Goal: Submit feedback/report problem

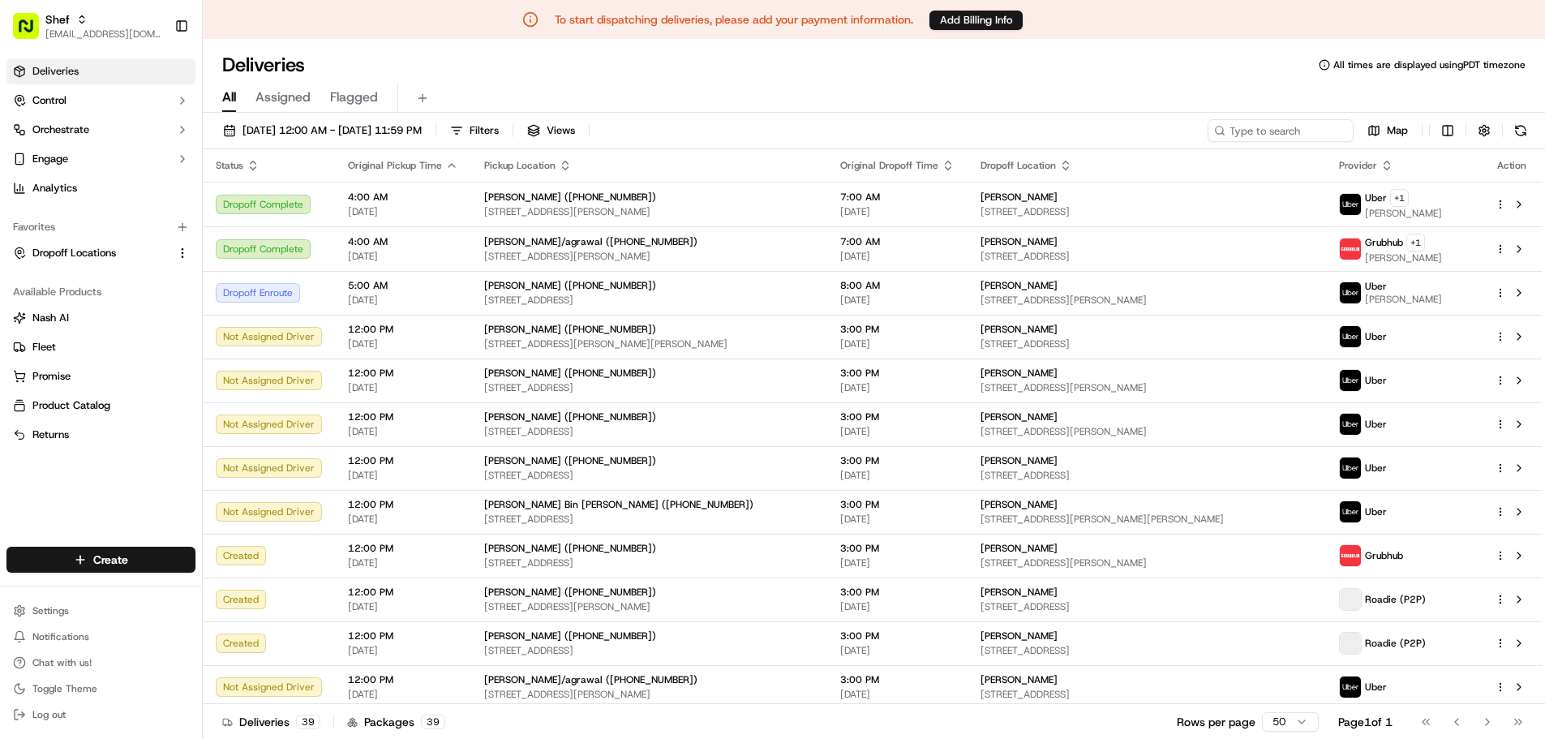
click at [376, 118] on div "[DATE] 12:00 AM - [DATE] 11:59 PM Filters Views Map Status Original Pickup Time…" at bounding box center [874, 427] width 1342 height 629
click at [378, 123] on span "09/19/2025 12:00 AM - 09/19/2025 11:59 PM" at bounding box center [331, 130] width 179 height 15
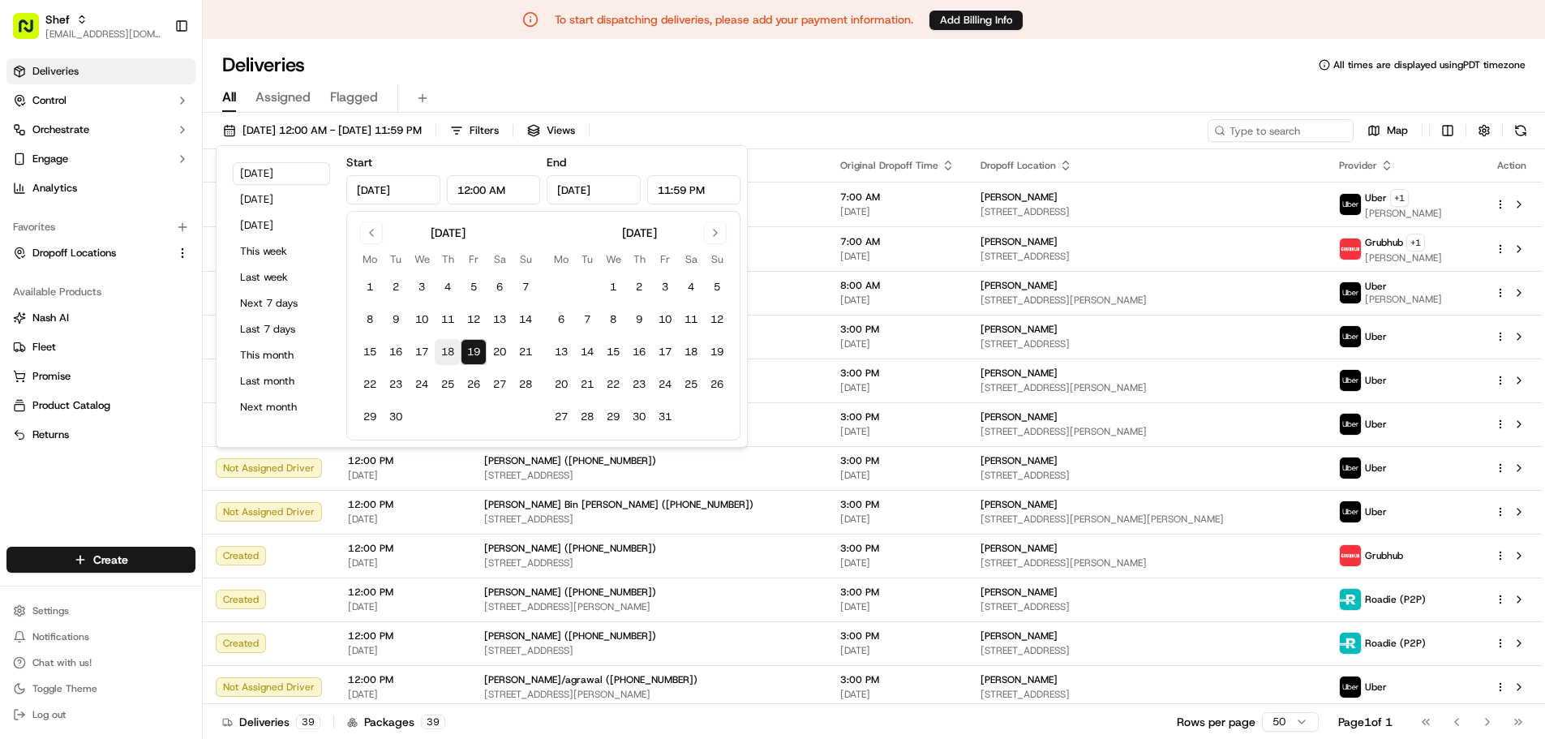
click at [450, 351] on button "18" at bounding box center [448, 352] width 26 height 26
type input "Sep 18, 2025"
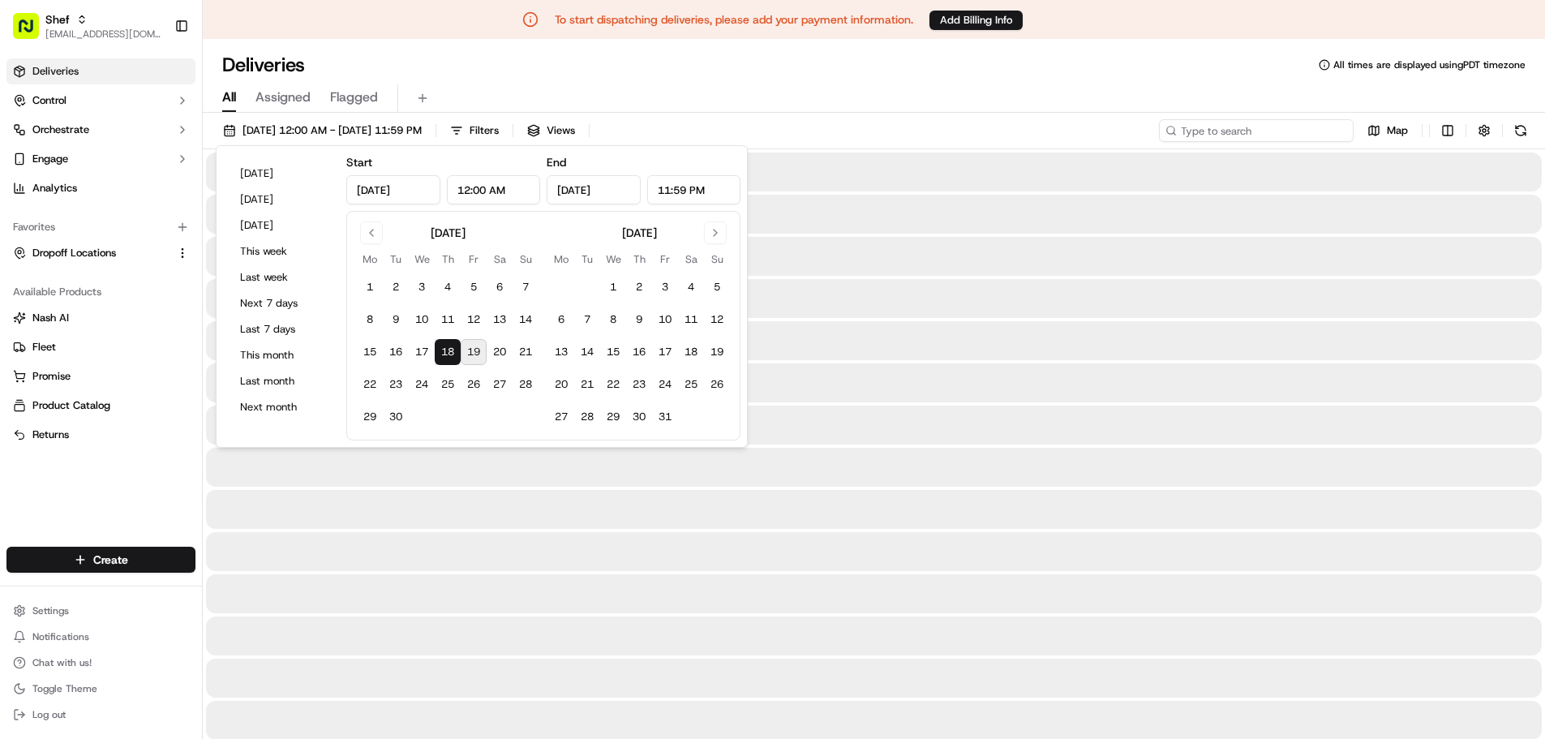
click at [1254, 135] on input at bounding box center [1256, 130] width 195 height 23
paste input "rGEELc3FJht"
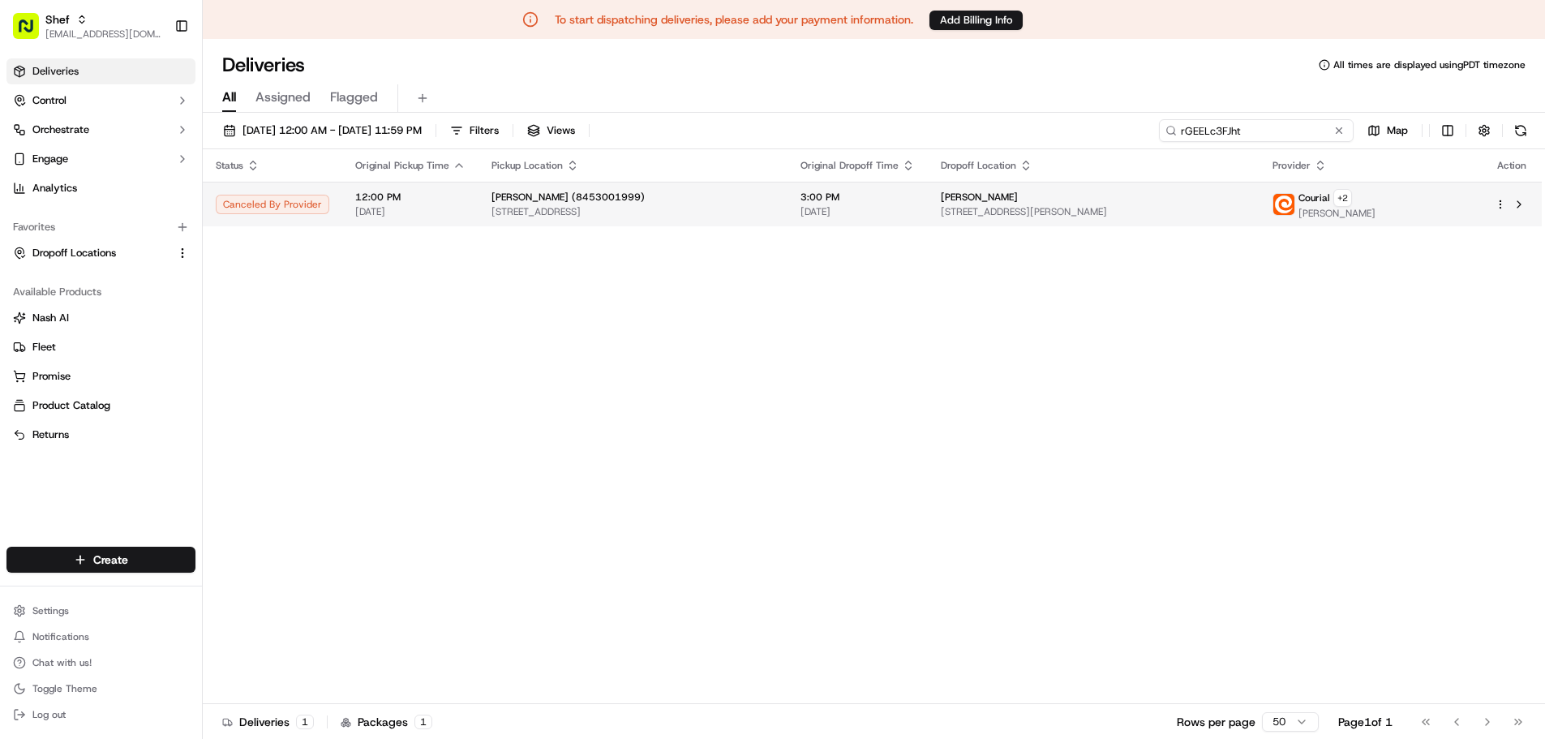
type input "rGEELc3FJht"
click at [1009, 209] on td "Alain Lubin 5020 Doubletree Dr, Cumming, GA 30040, USA" at bounding box center [1094, 204] width 332 height 45
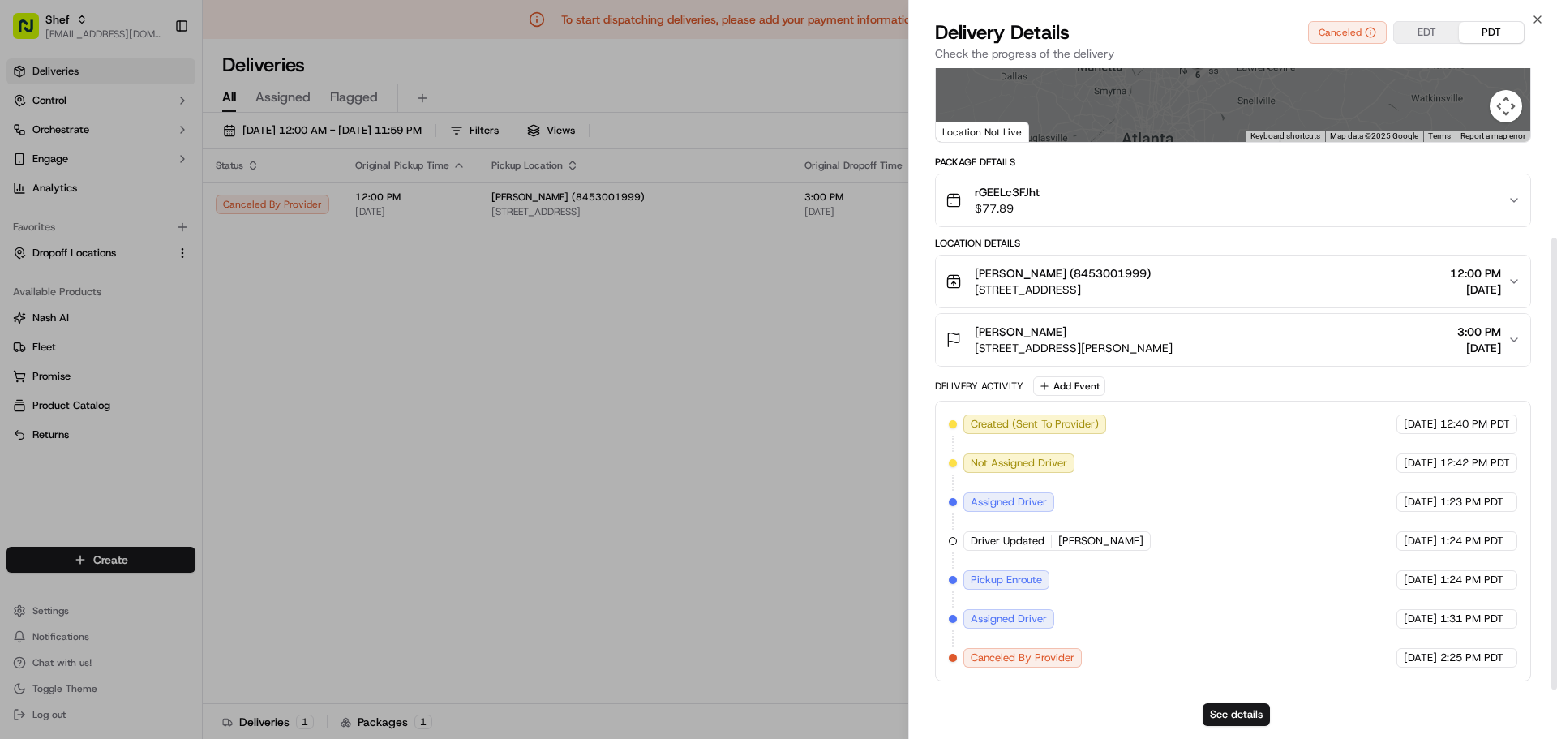
scroll to position [234, 0]
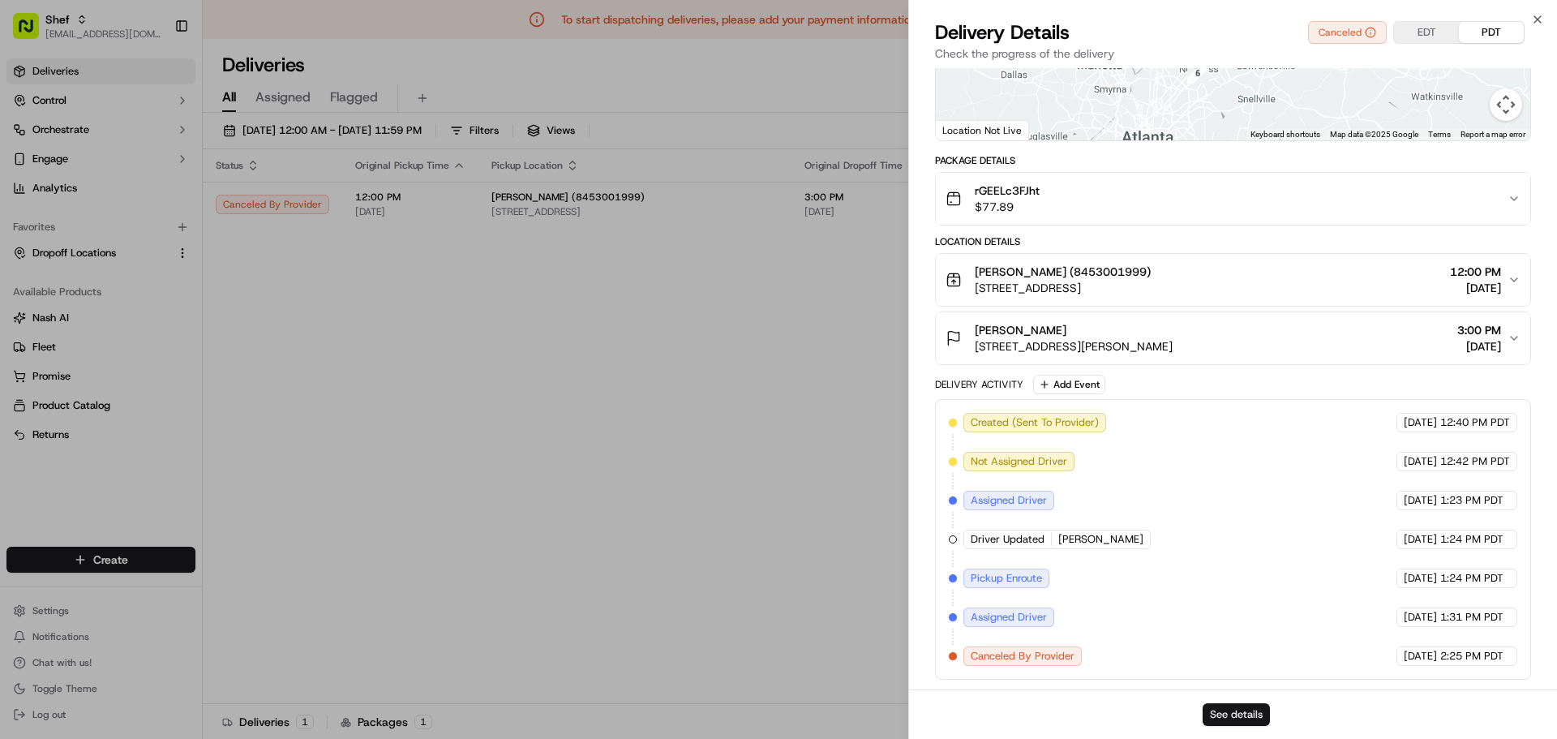
click at [1225, 715] on button "See details" at bounding box center [1235, 714] width 67 height 23
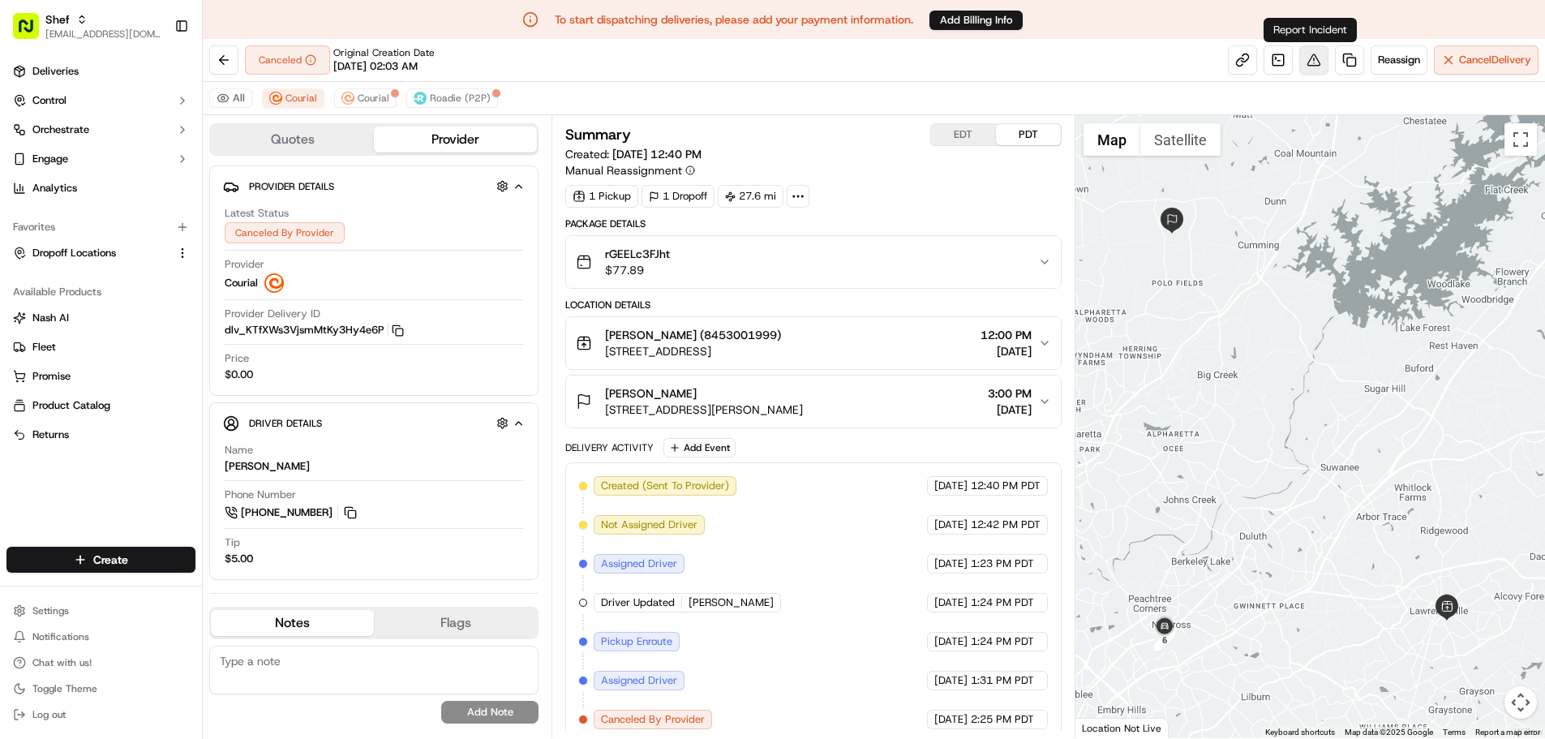
click at [1312, 53] on button at bounding box center [1313, 59] width 29 height 29
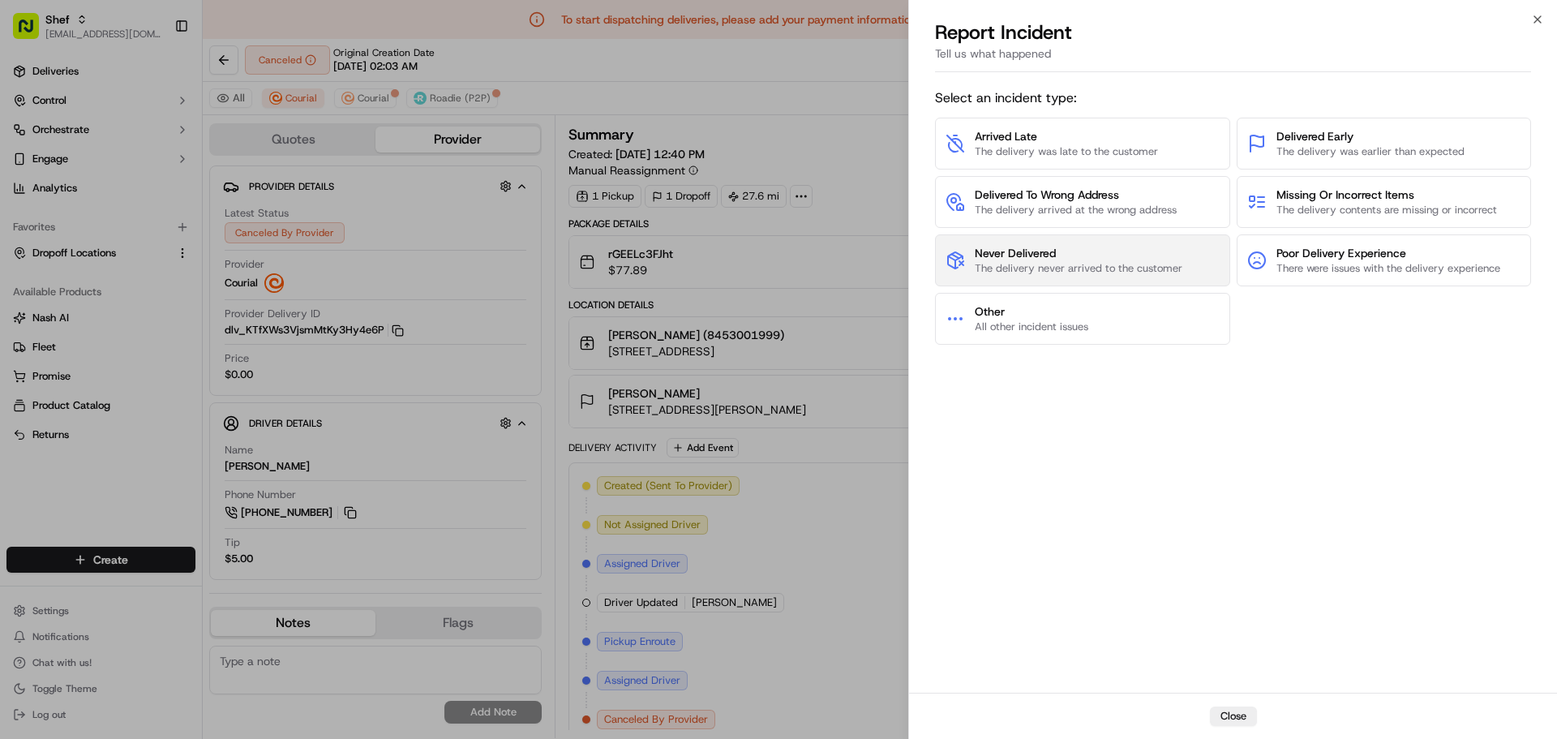
click at [1060, 251] on span "Never Delivered" at bounding box center [1079, 253] width 208 height 16
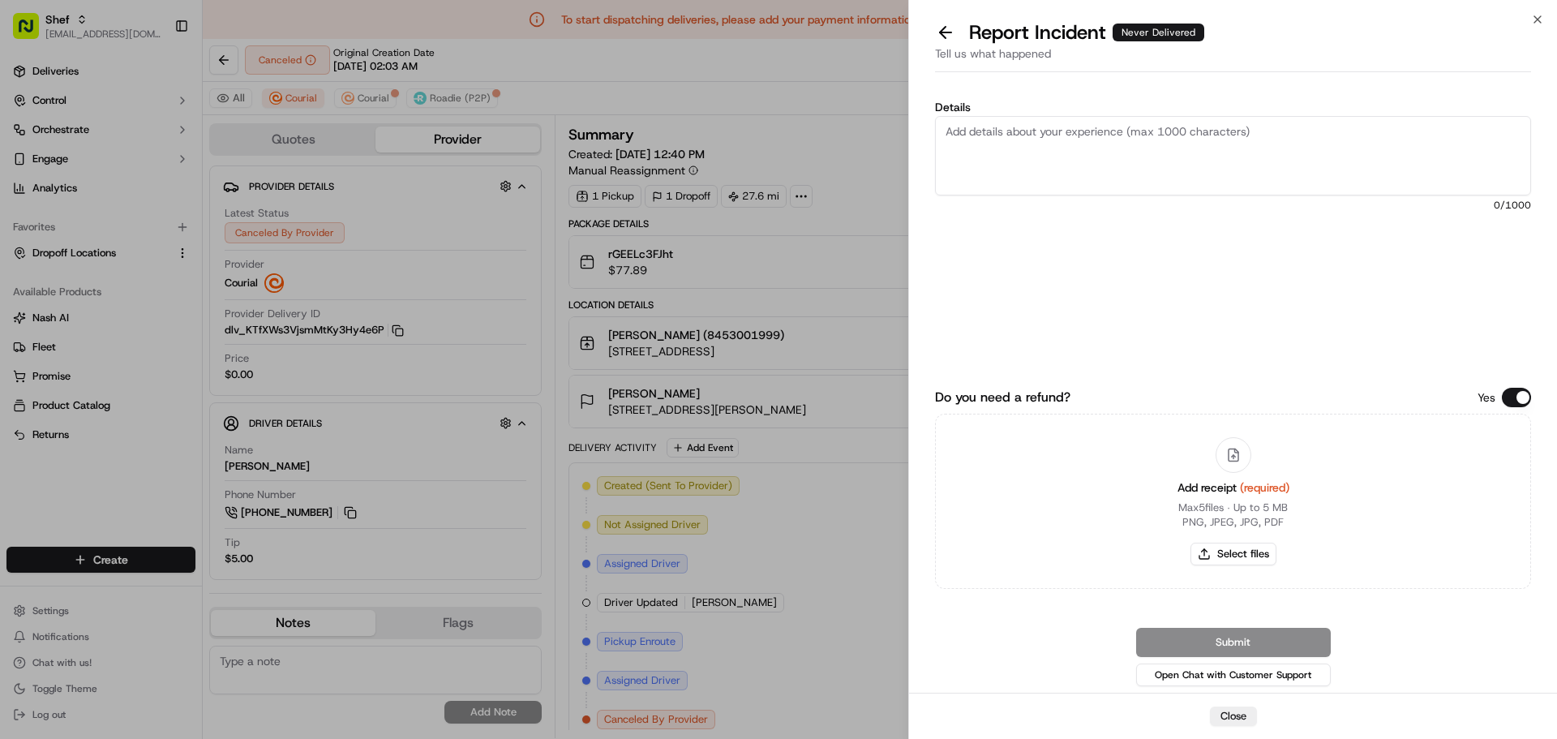
click at [1077, 161] on textarea "Details" at bounding box center [1233, 155] width 596 height 79
click at [1018, 149] on textarea "Details" at bounding box center [1233, 155] width 596 height 79
type textarea "Order was not recieved."
click at [1215, 550] on button "Select files" at bounding box center [1233, 553] width 86 height 23
type input "C:\fakepath\Screenshot [DATE] 055945.png"
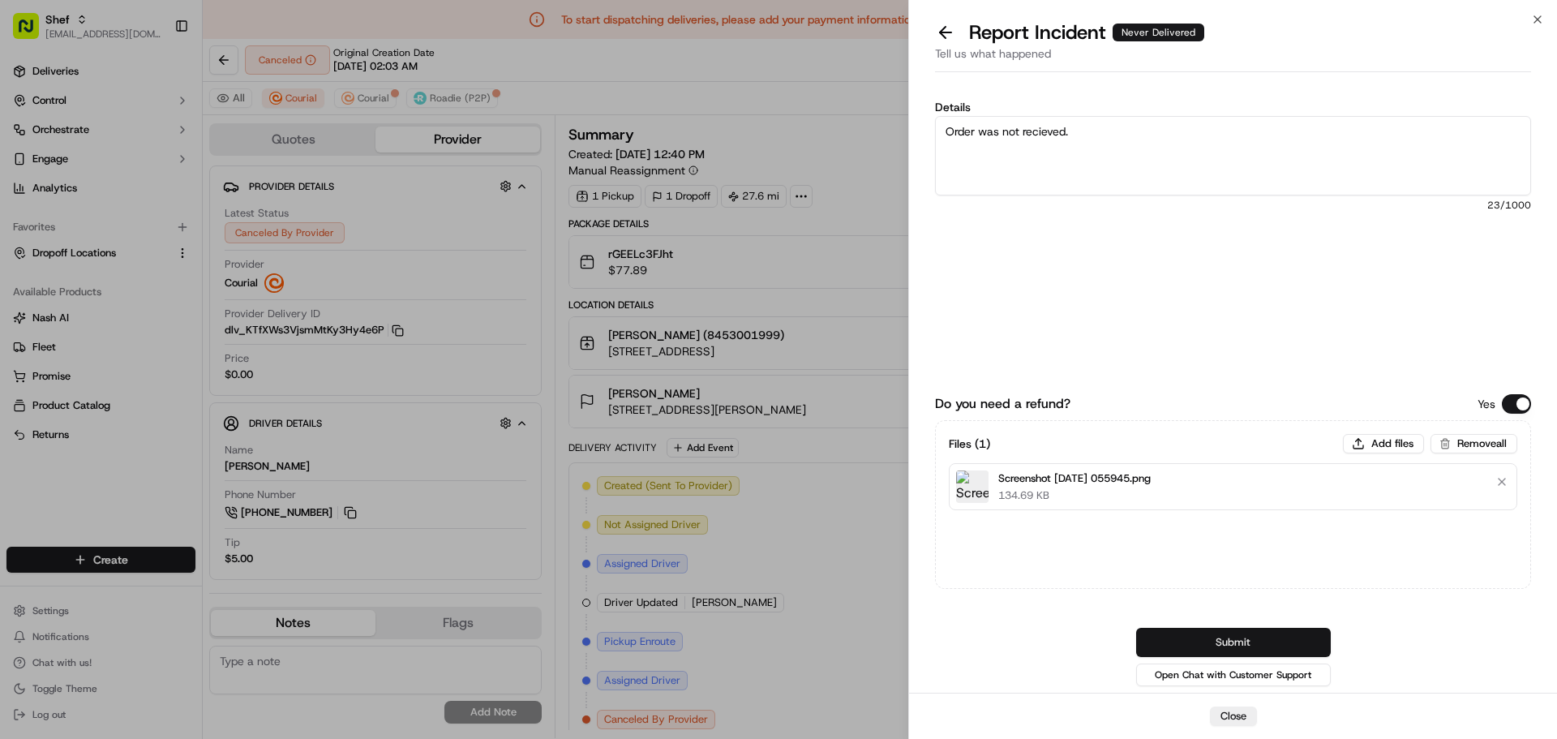
click at [1229, 635] on button "Submit" at bounding box center [1233, 642] width 195 height 29
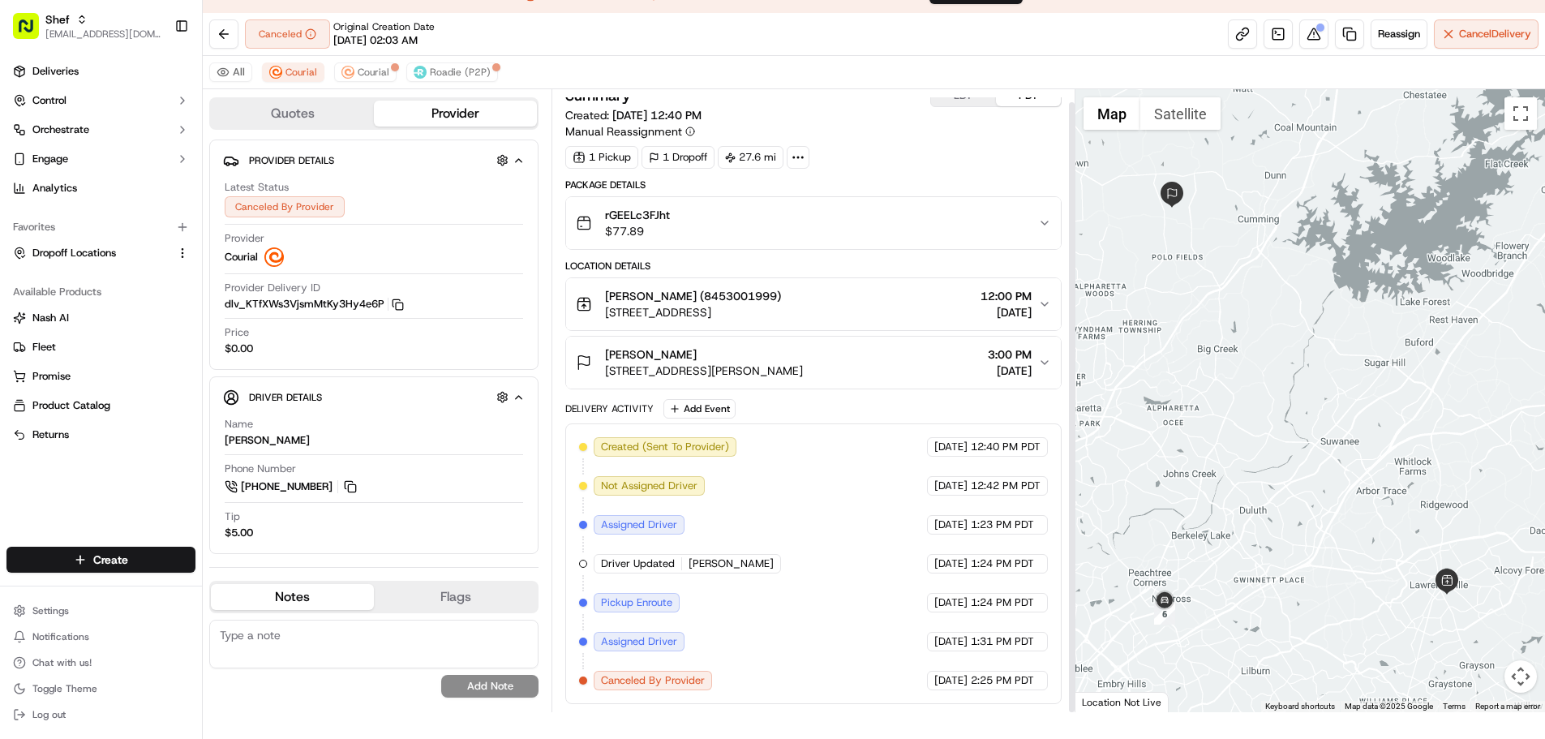
scroll to position [39, 0]
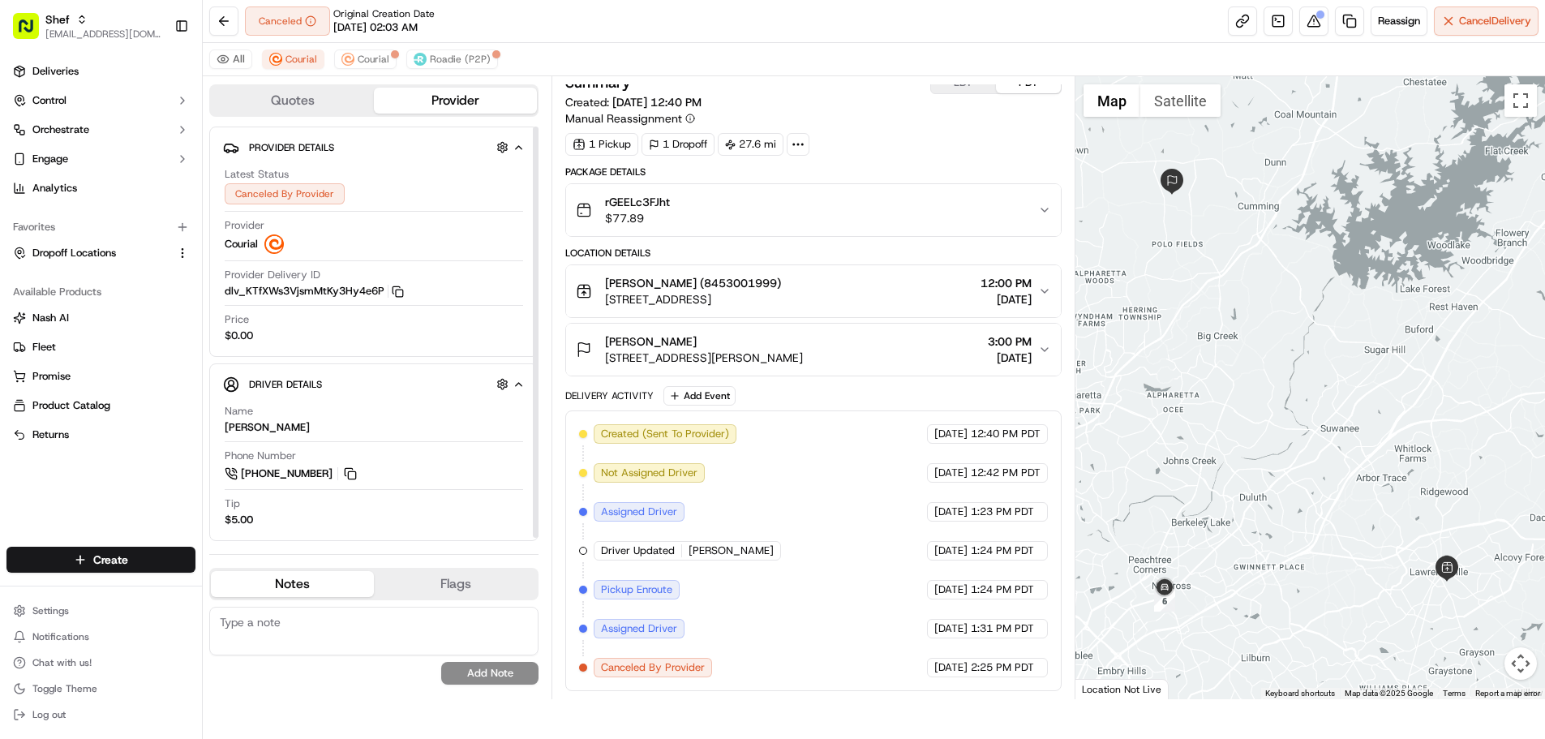
click at [288, 188] on div "Canceled By Provider" at bounding box center [285, 193] width 120 height 21
